Goal: Book appointment/travel/reservation

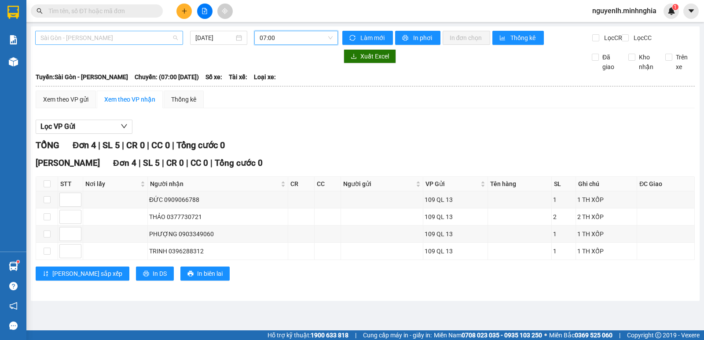
click at [106, 39] on span "Sài Gòn - [PERSON_NAME]" at bounding box center [108, 37] width 137 height 13
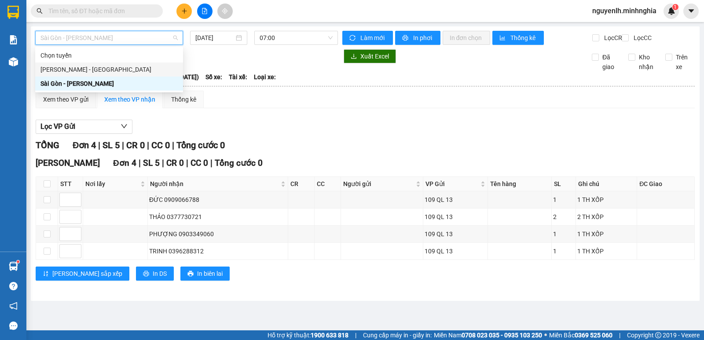
click at [109, 70] on div "[PERSON_NAME] - [GEOGRAPHIC_DATA]" at bounding box center [108, 70] width 137 height 10
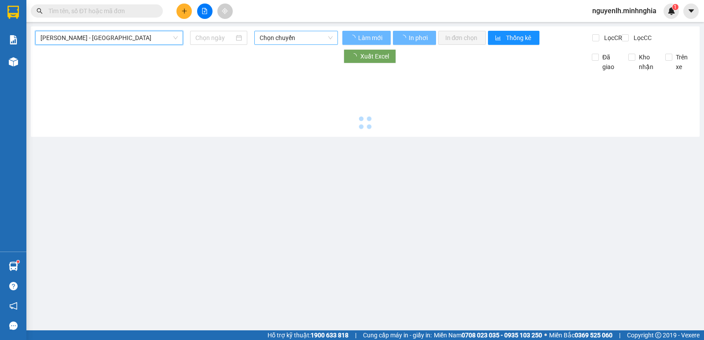
type input "[DATE]"
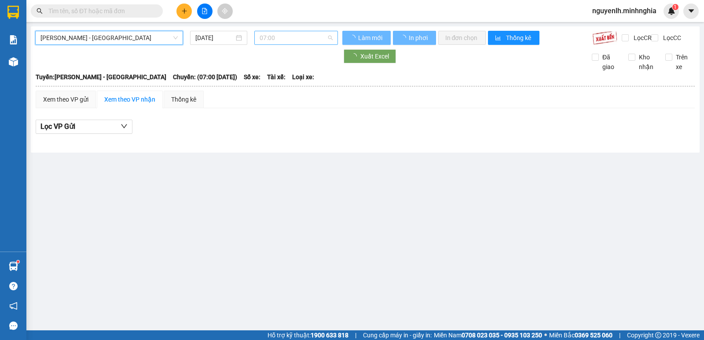
click at [278, 38] on span "07:00" at bounding box center [296, 37] width 73 height 13
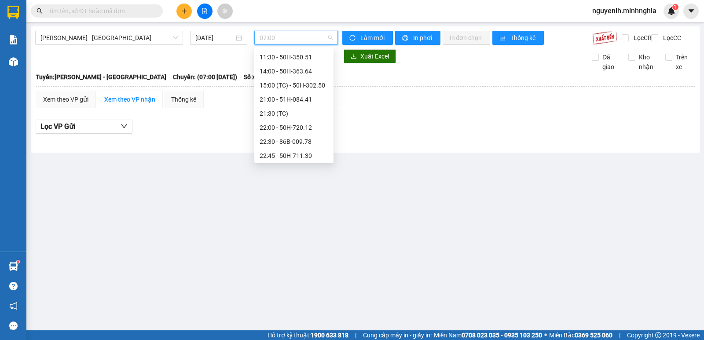
scroll to position [99, 0]
click at [117, 40] on span "[PERSON_NAME] - [GEOGRAPHIC_DATA]" at bounding box center [108, 37] width 137 height 13
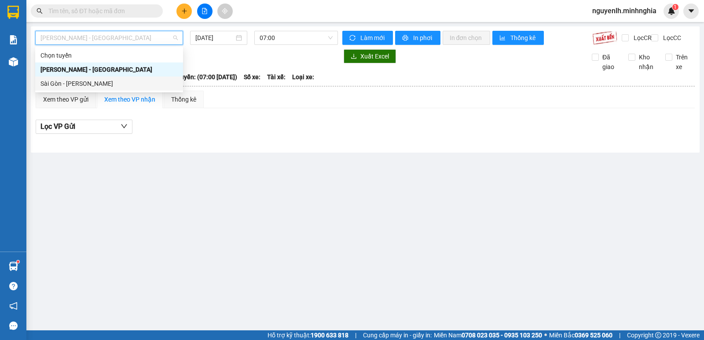
click at [92, 85] on div "Sài Gòn - [PERSON_NAME]" at bounding box center [108, 84] width 137 height 10
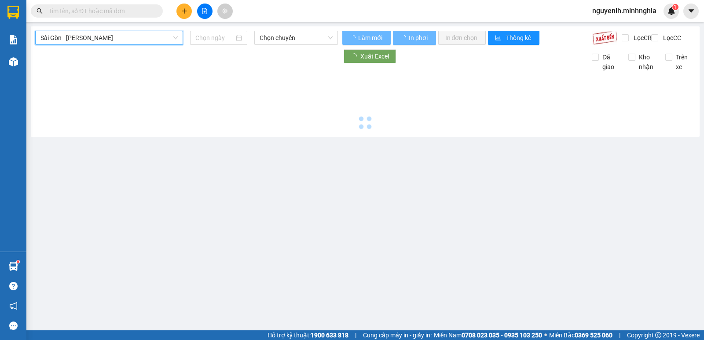
type input "[DATE]"
